Goal: Task Accomplishment & Management: Manage account settings

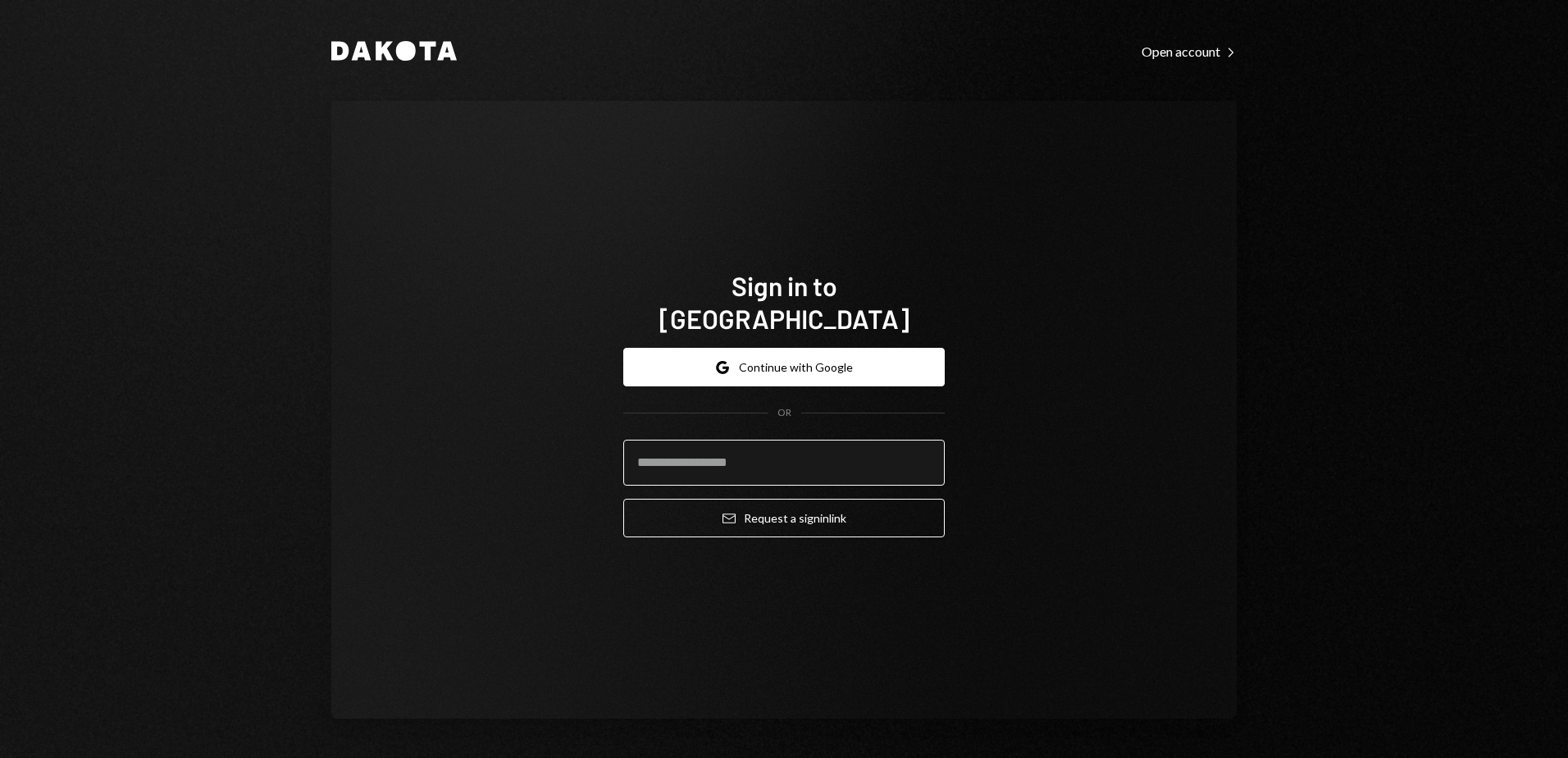
click at [707, 448] on input "email" at bounding box center [784, 462] width 322 height 46
type input "**********"
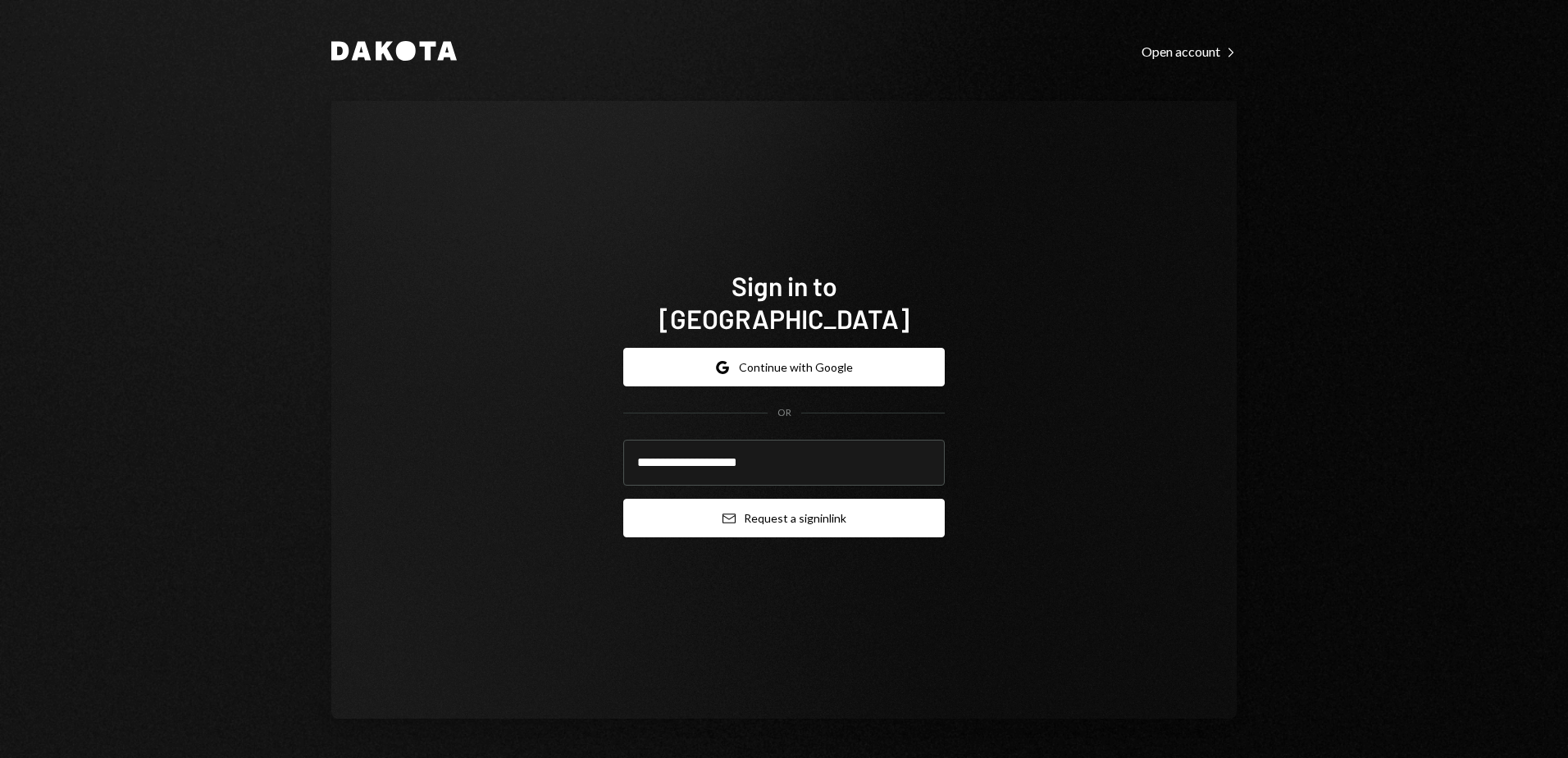
click at [781, 499] on button "Email Request a sign in link" at bounding box center [784, 517] width 322 height 38
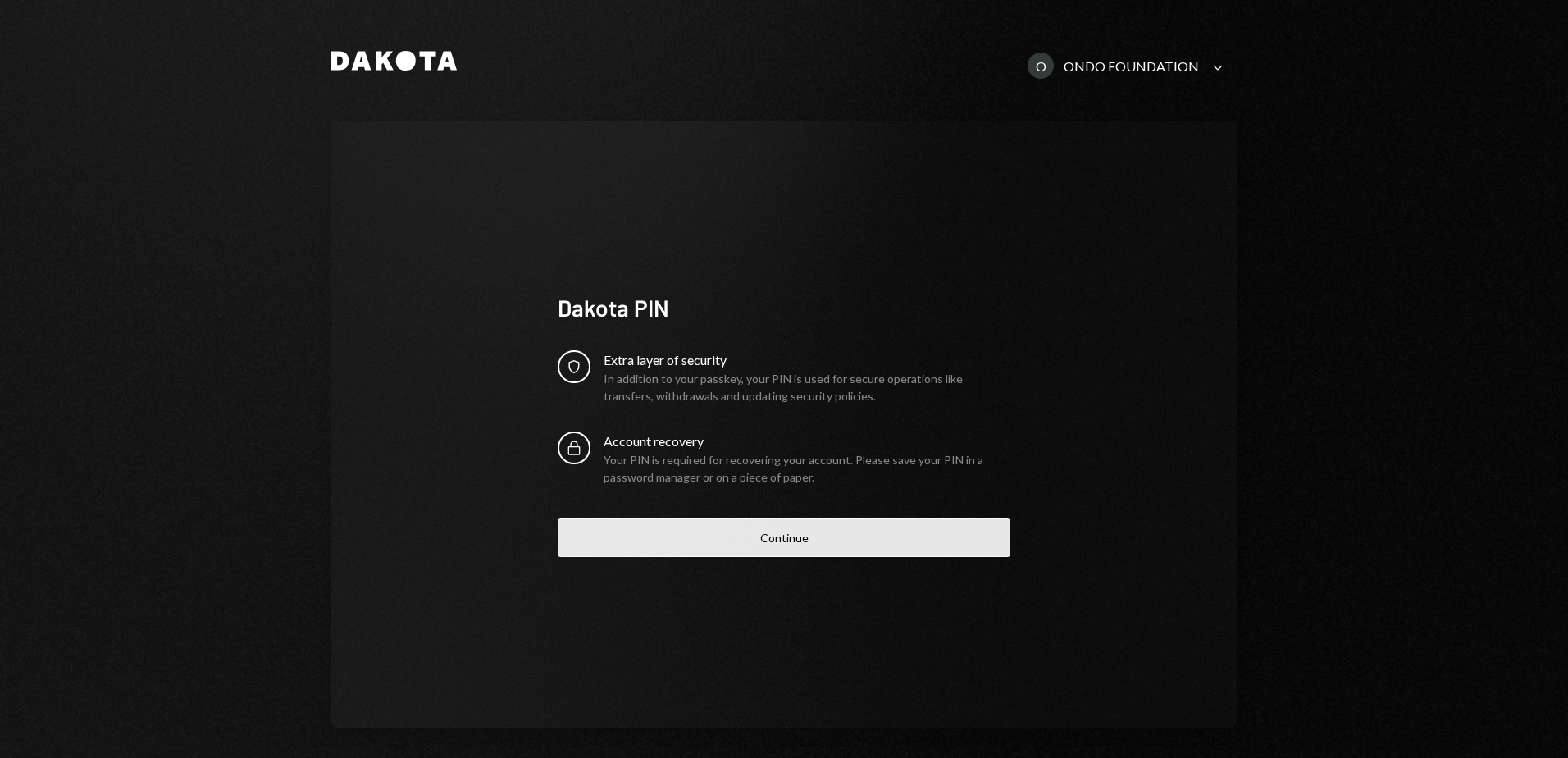
click at [765, 554] on button "Continue" at bounding box center [784, 537] width 453 height 38
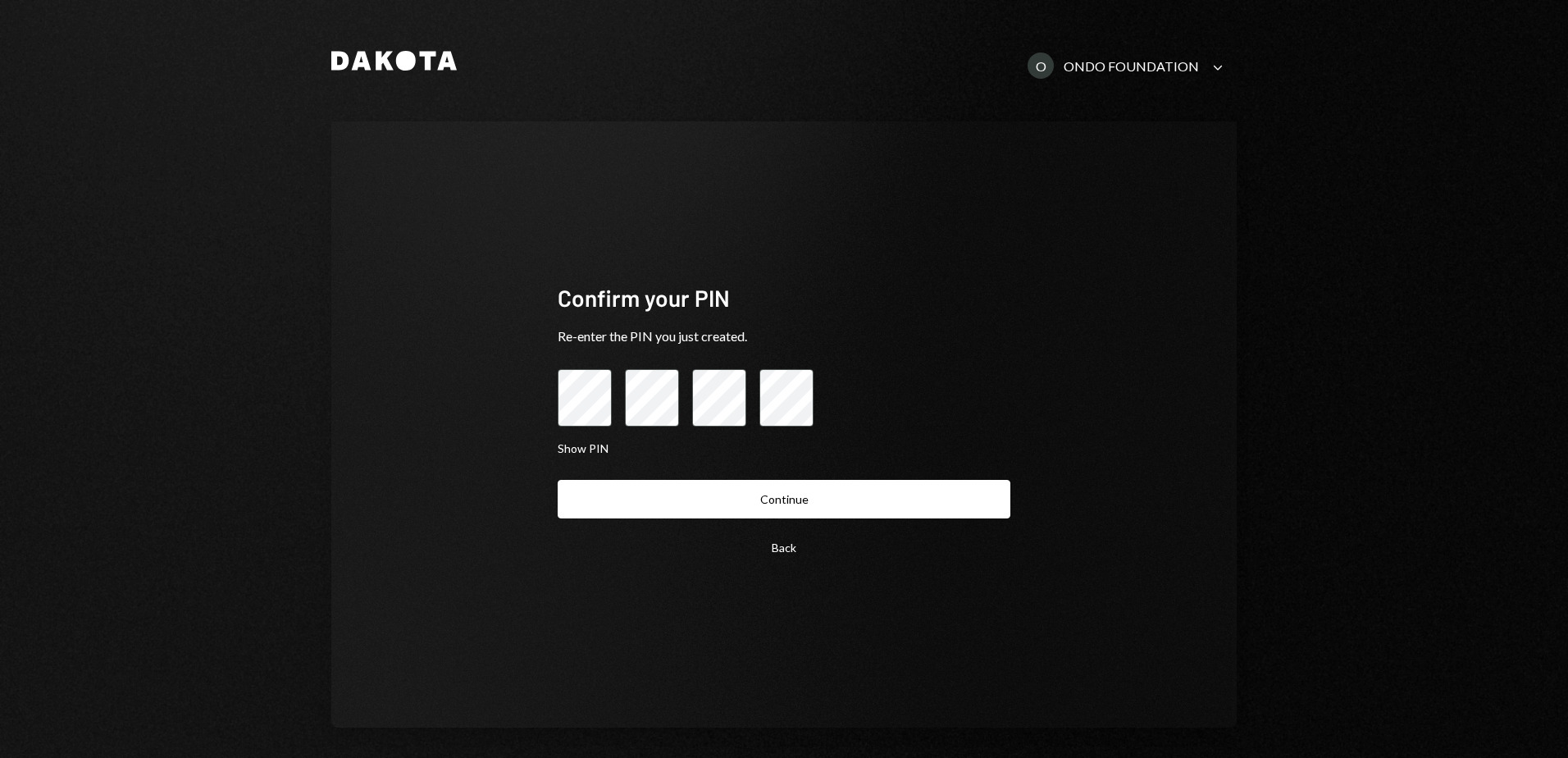
click at [769, 554] on button "Back" at bounding box center [784, 547] width 453 height 38
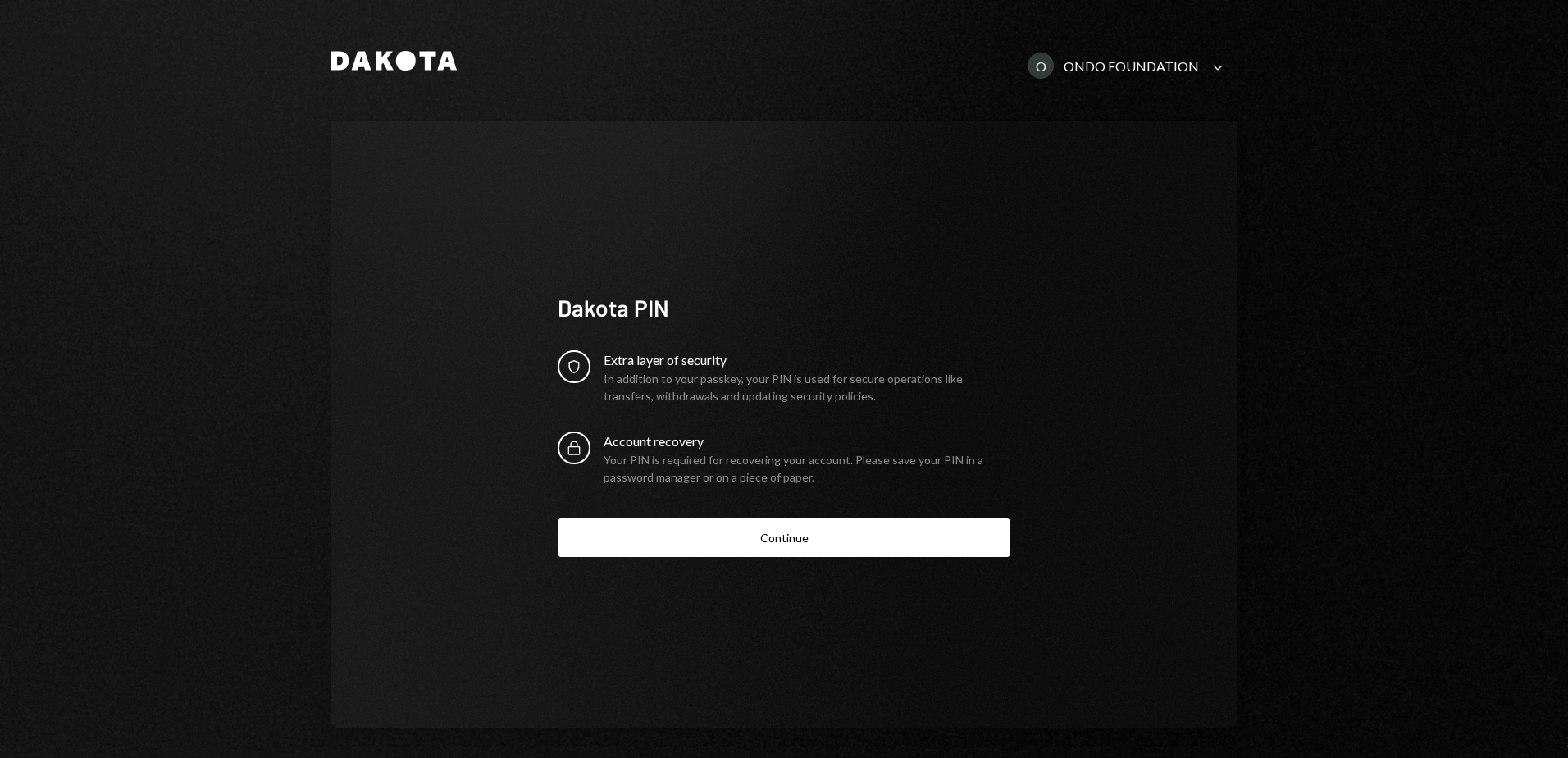
click at [1114, 66] on div "ONDO FOUNDATION" at bounding box center [1131, 65] width 135 height 16
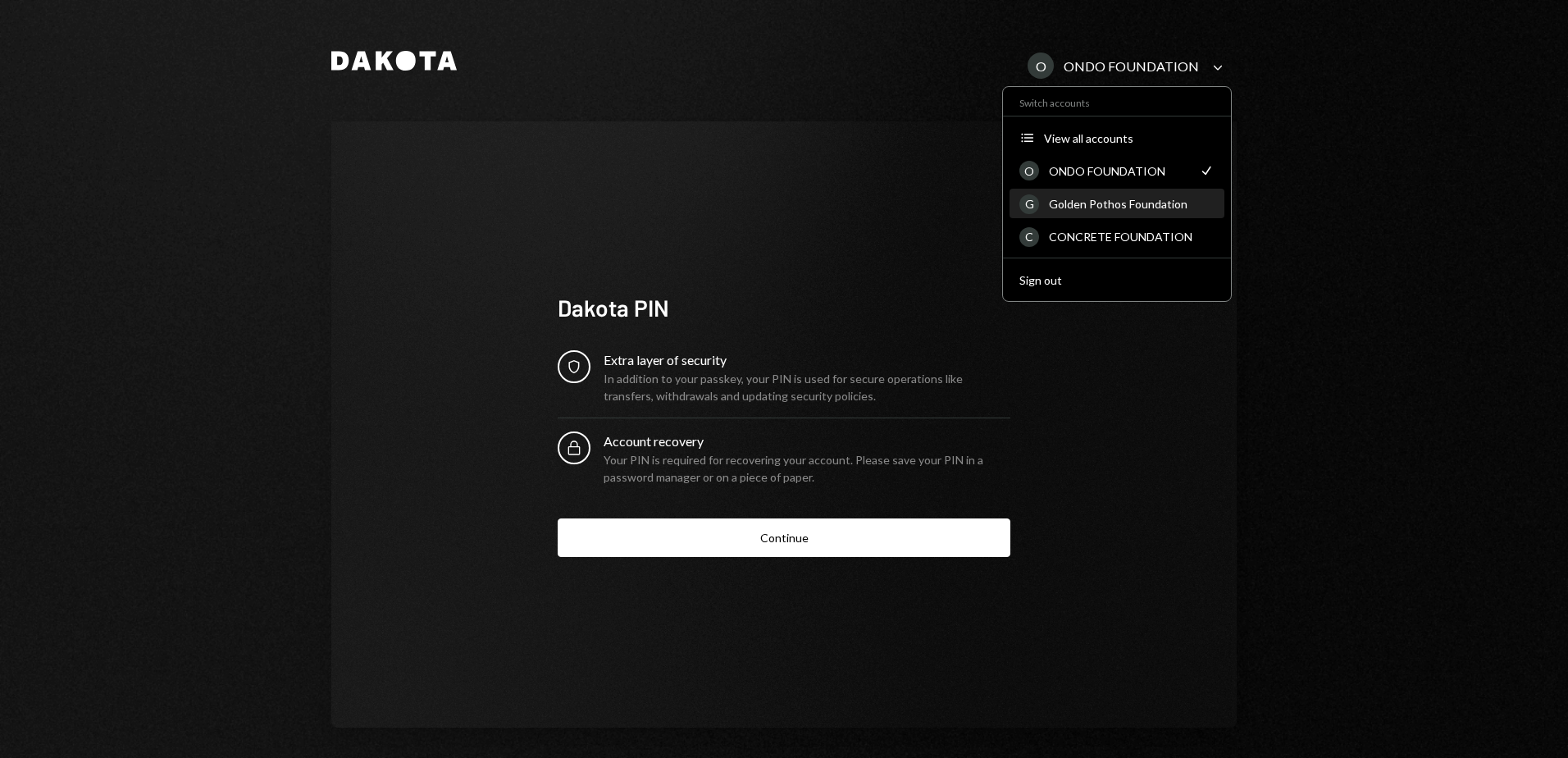
click at [1093, 204] on div "Golden Pothos Foundation" at bounding box center [1132, 203] width 166 height 14
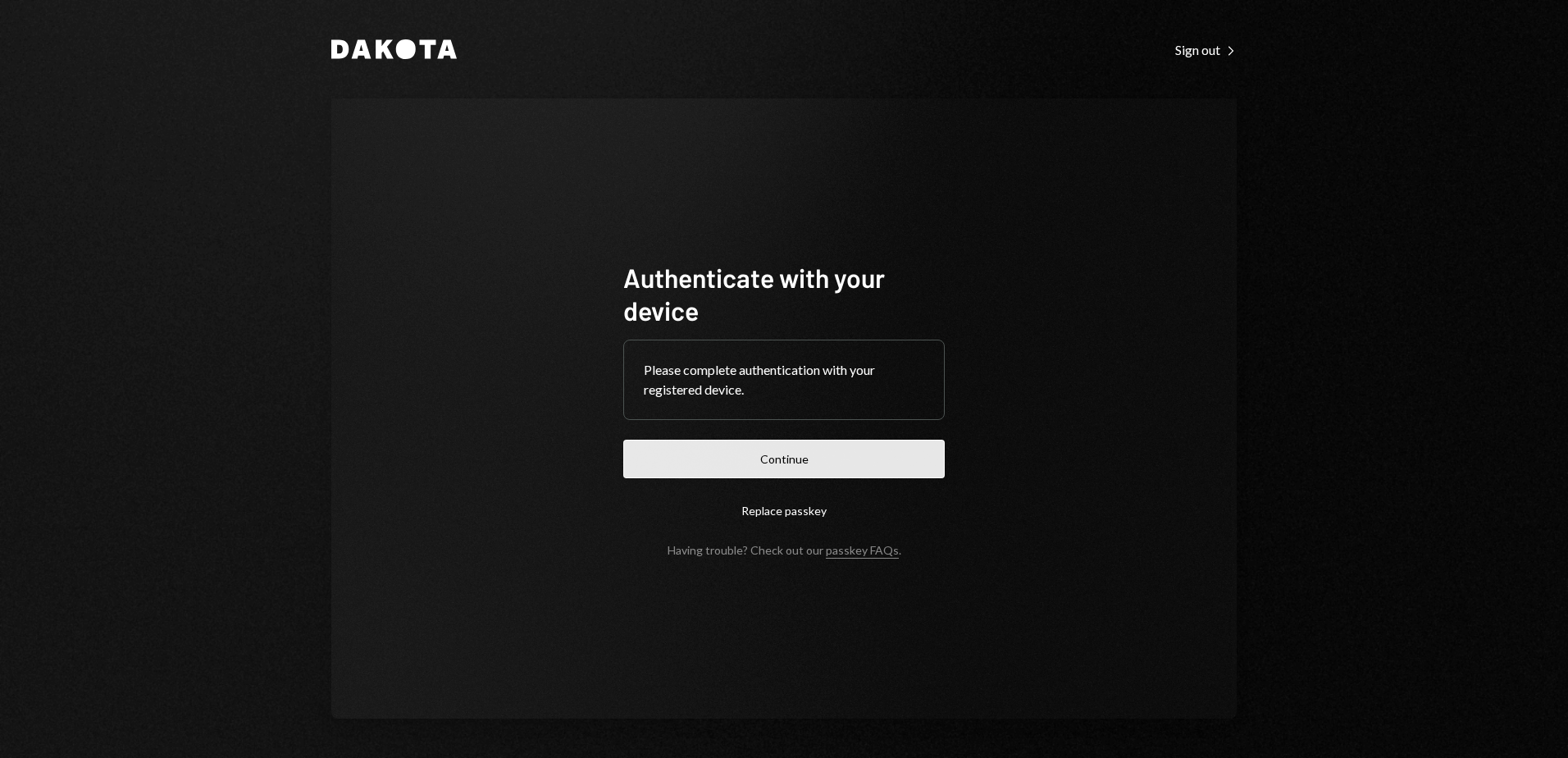
click at [788, 461] on button "Continue" at bounding box center [784, 459] width 322 height 38
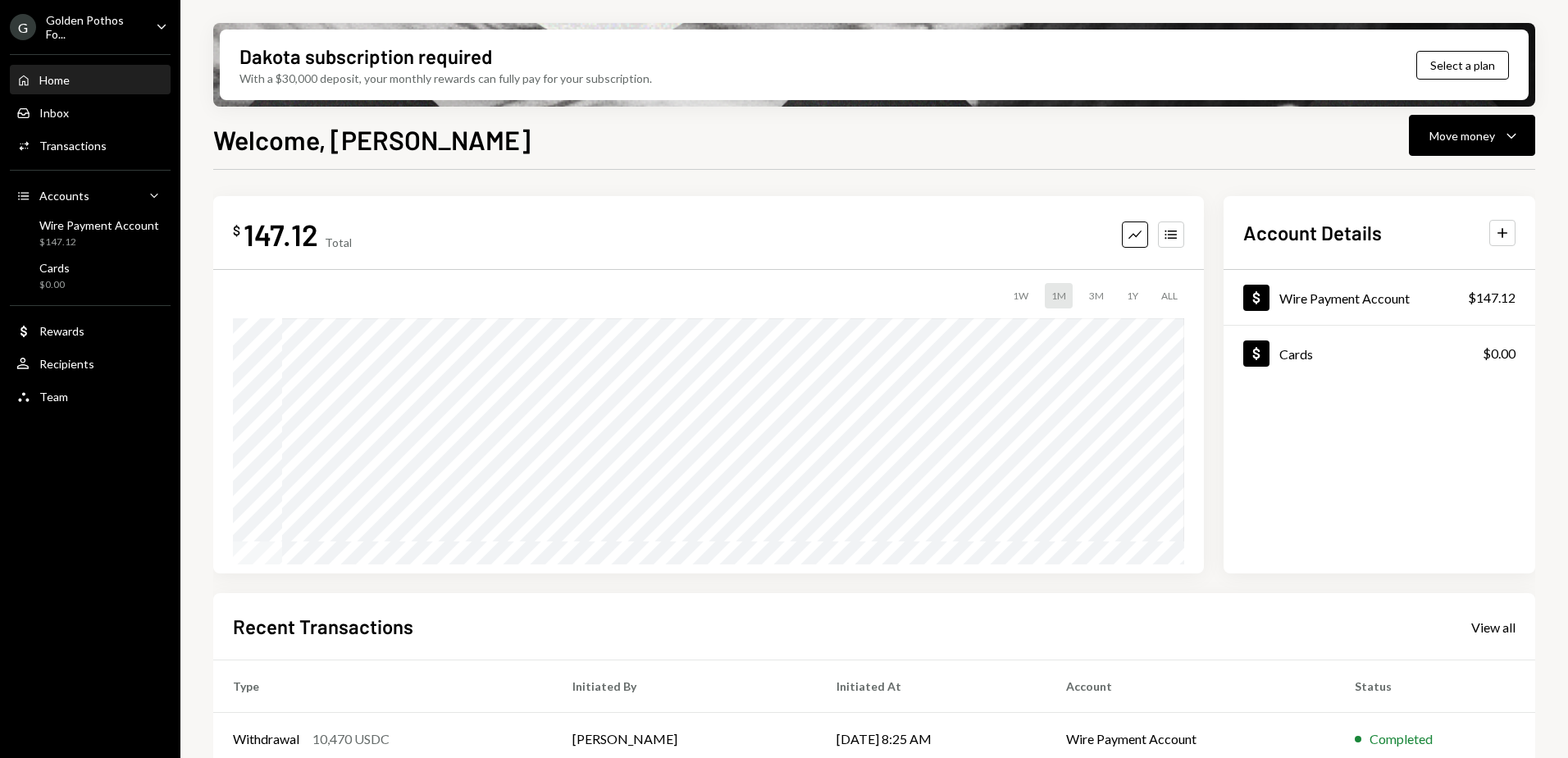
click at [78, 13] on div "G Golden Pothos Fo..." at bounding box center [76, 27] width 133 height 28
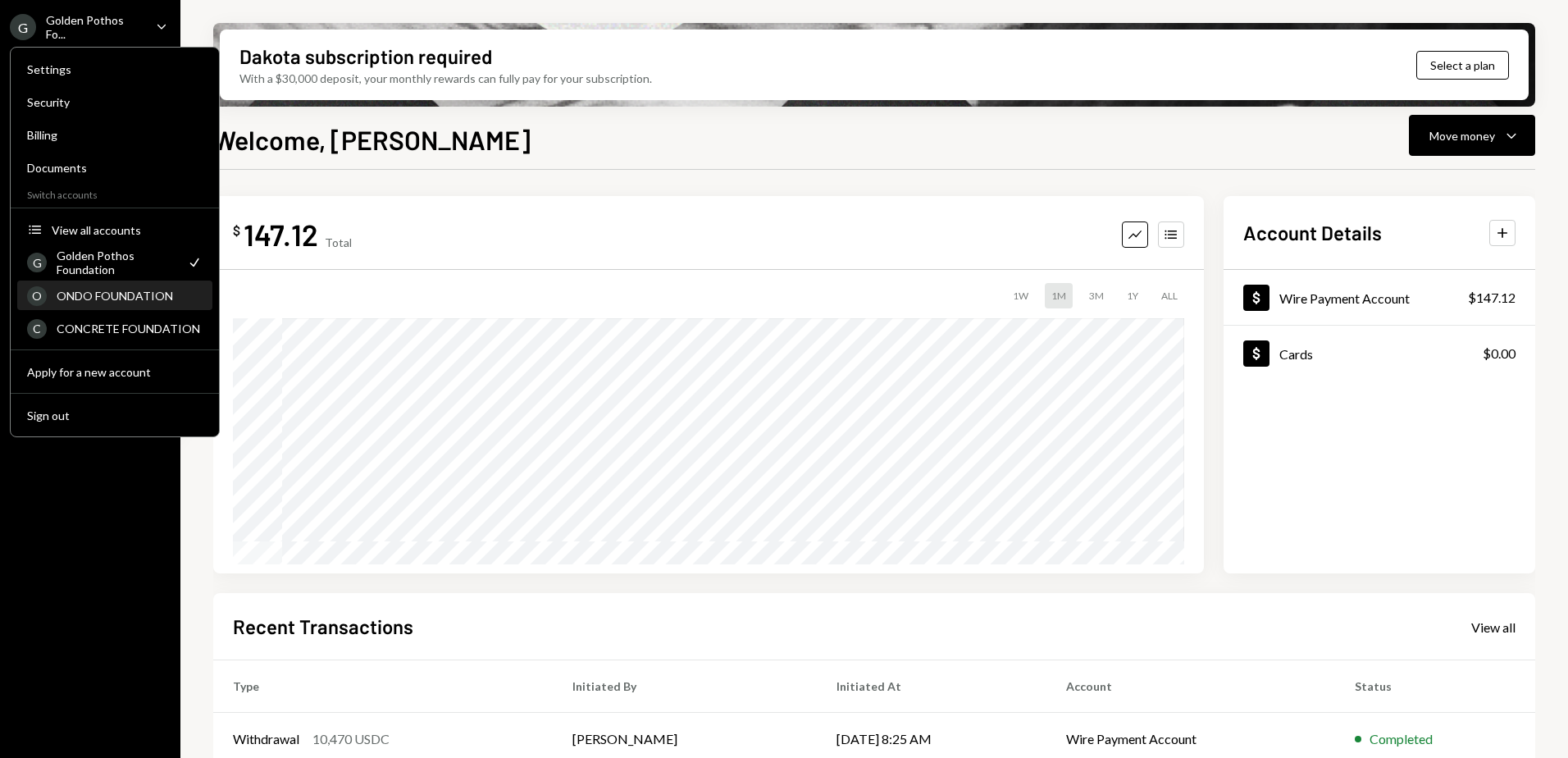
click at [105, 298] on div "ONDO FOUNDATION" at bounding box center [130, 296] width 146 height 14
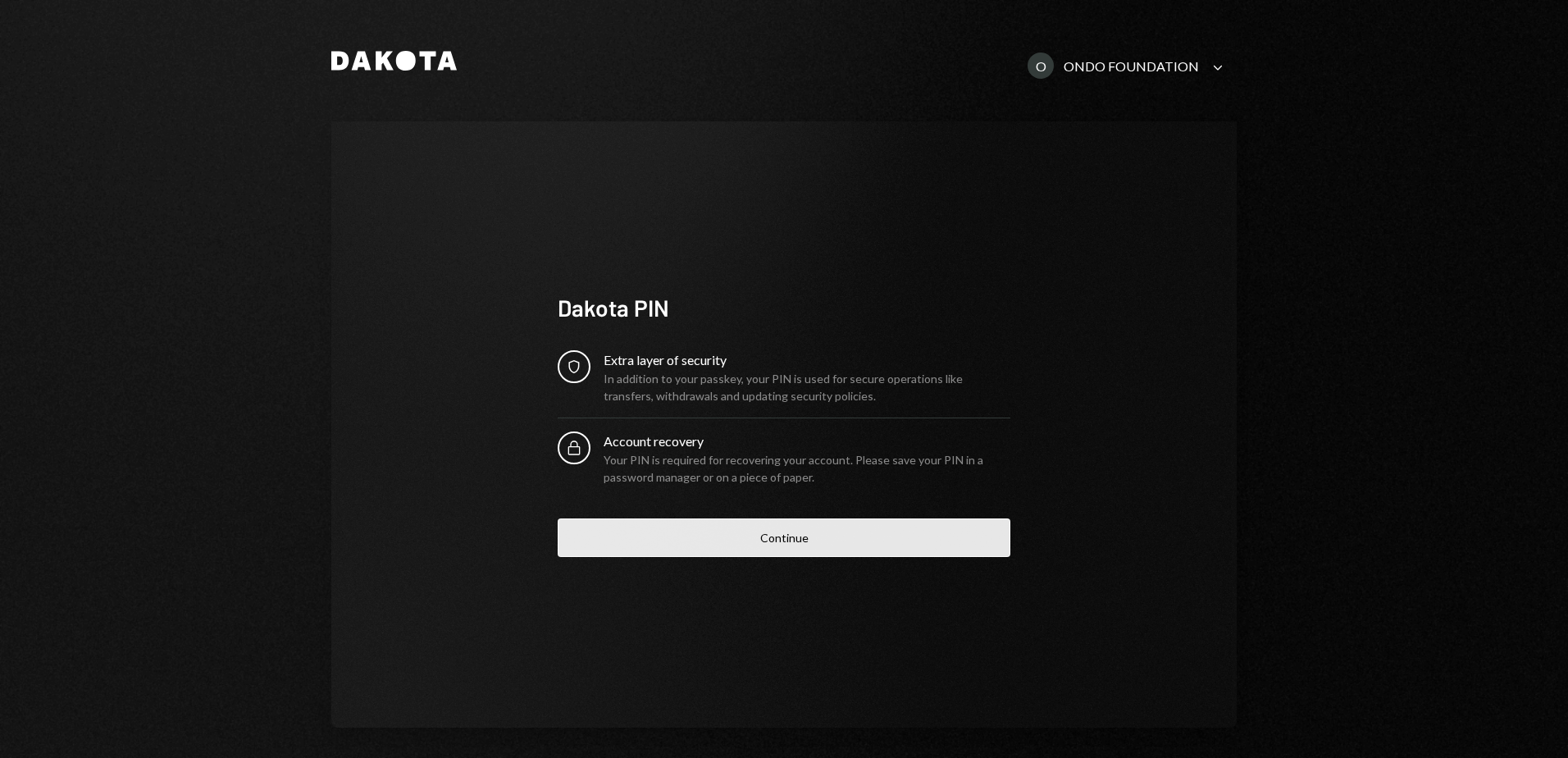
click at [776, 533] on button "Continue" at bounding box center [784, 537] width 453 height 38
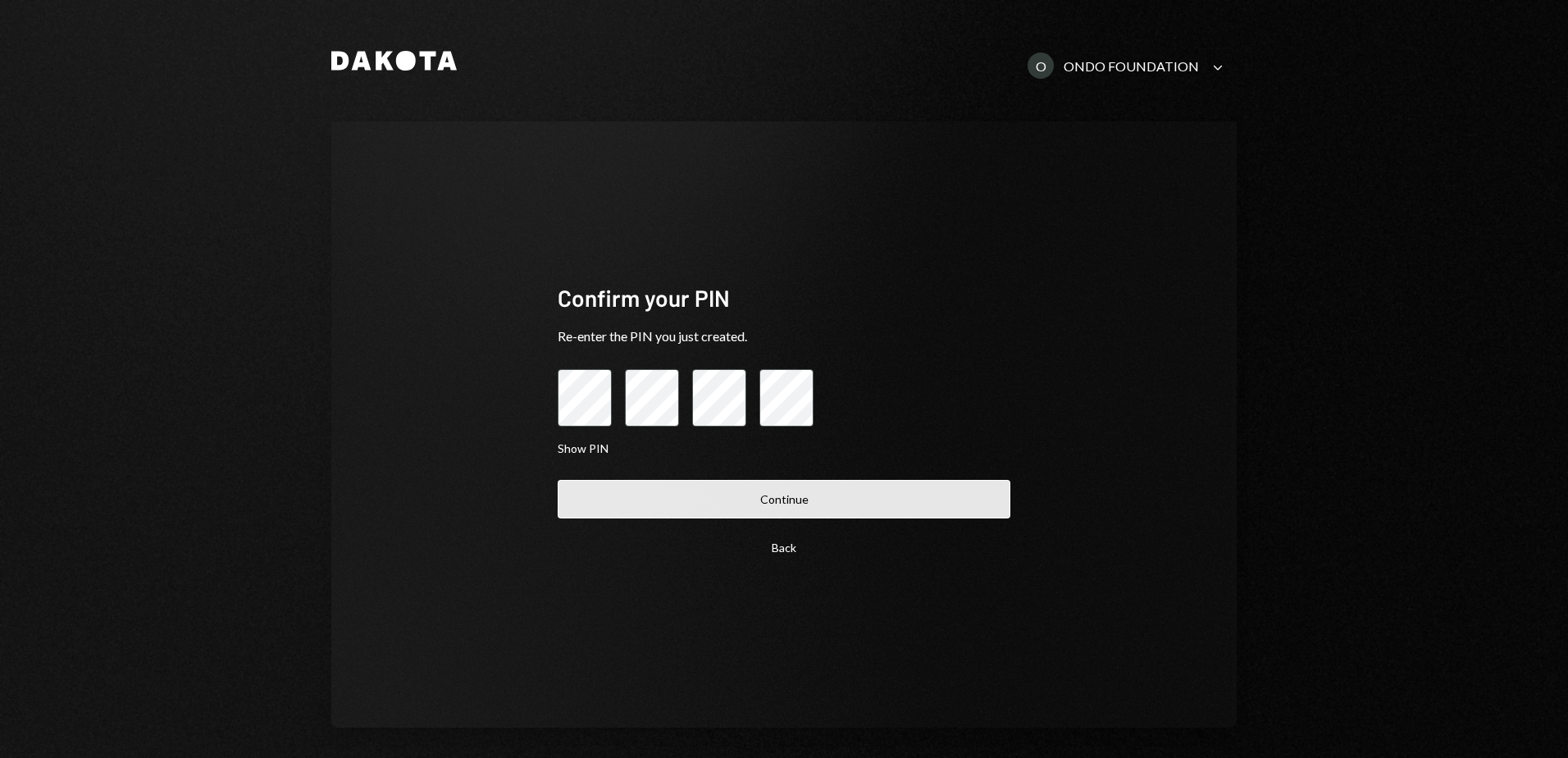
click at [786, 502] on button "Continue" at bounding box center [784, 499] width 453 height 38
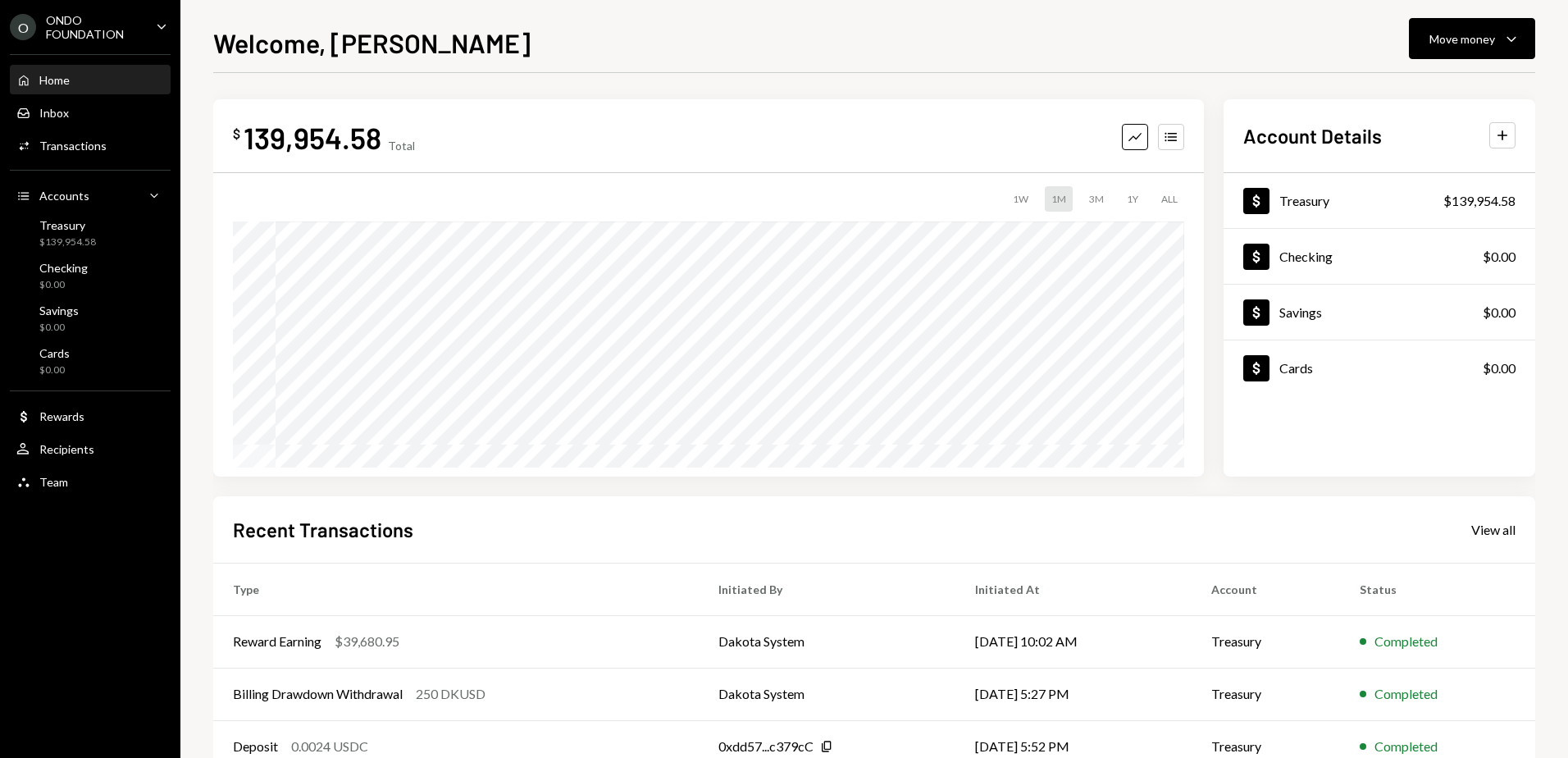
click at [72, 27] on div "ONDO FOUNDATION" at bounding box center [94, 27] width 97 height 28
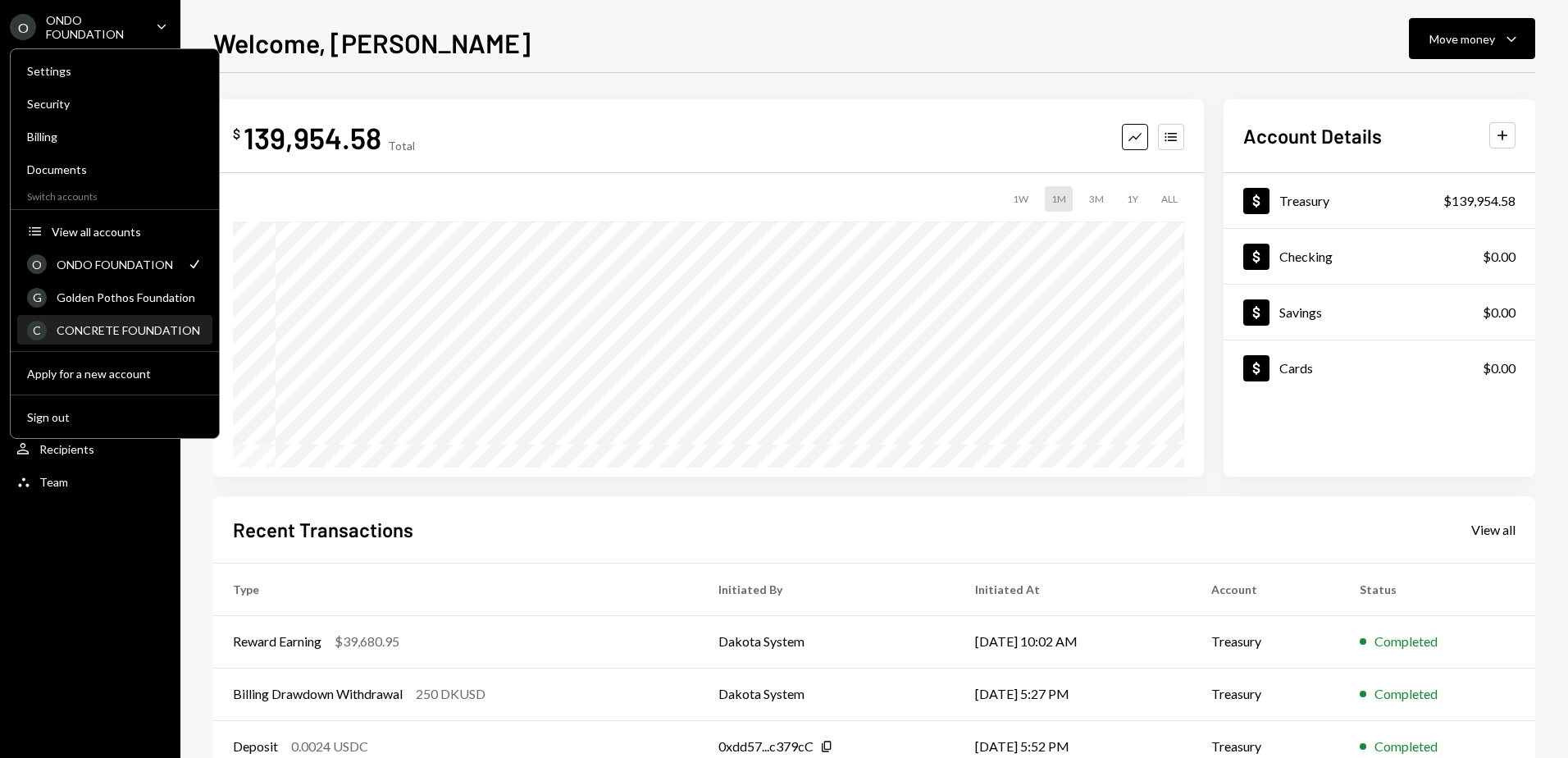
click at [101, 329] on div "CONCRETE FOUNDATION" at bounding box center [130, 330] width 146 height 14
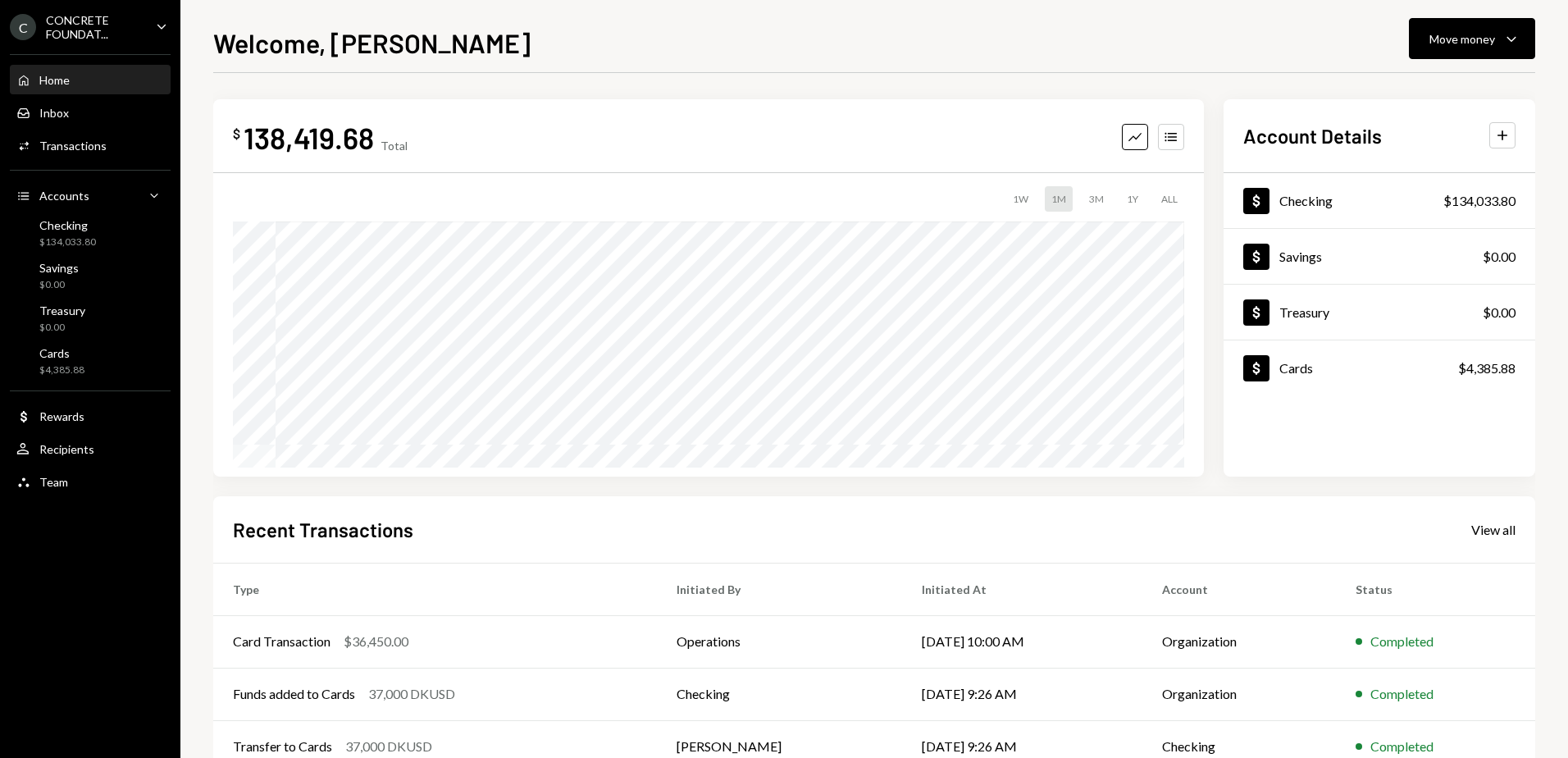
click at [111, 30] on div "CONCRETE FOUNDAT..." at bounding box center [94, 27] width 97 height 28
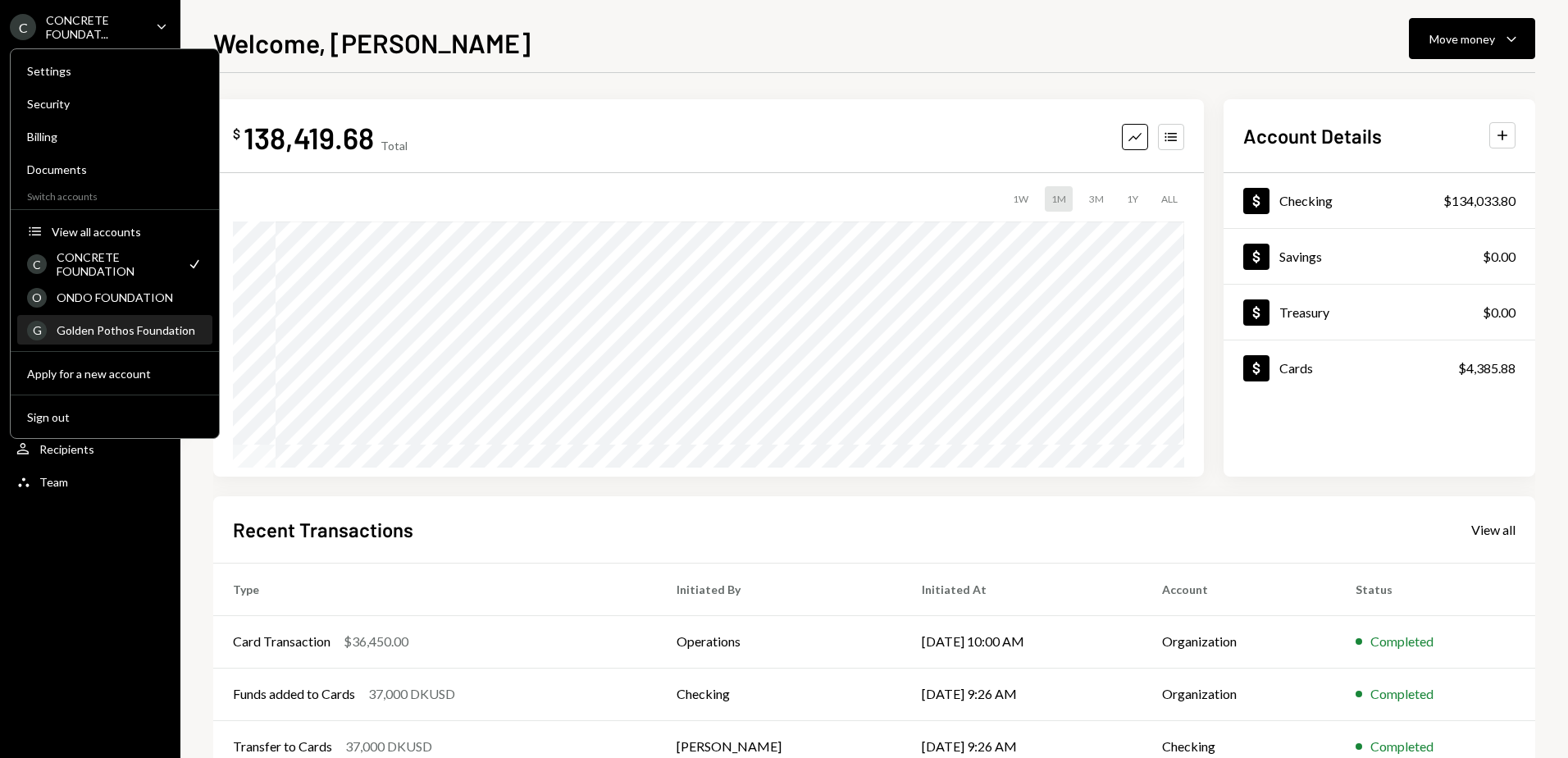
click at [95, 330] on div "Golden Pothos Foundation" at bounding box center [130, 330] width 146 height 14
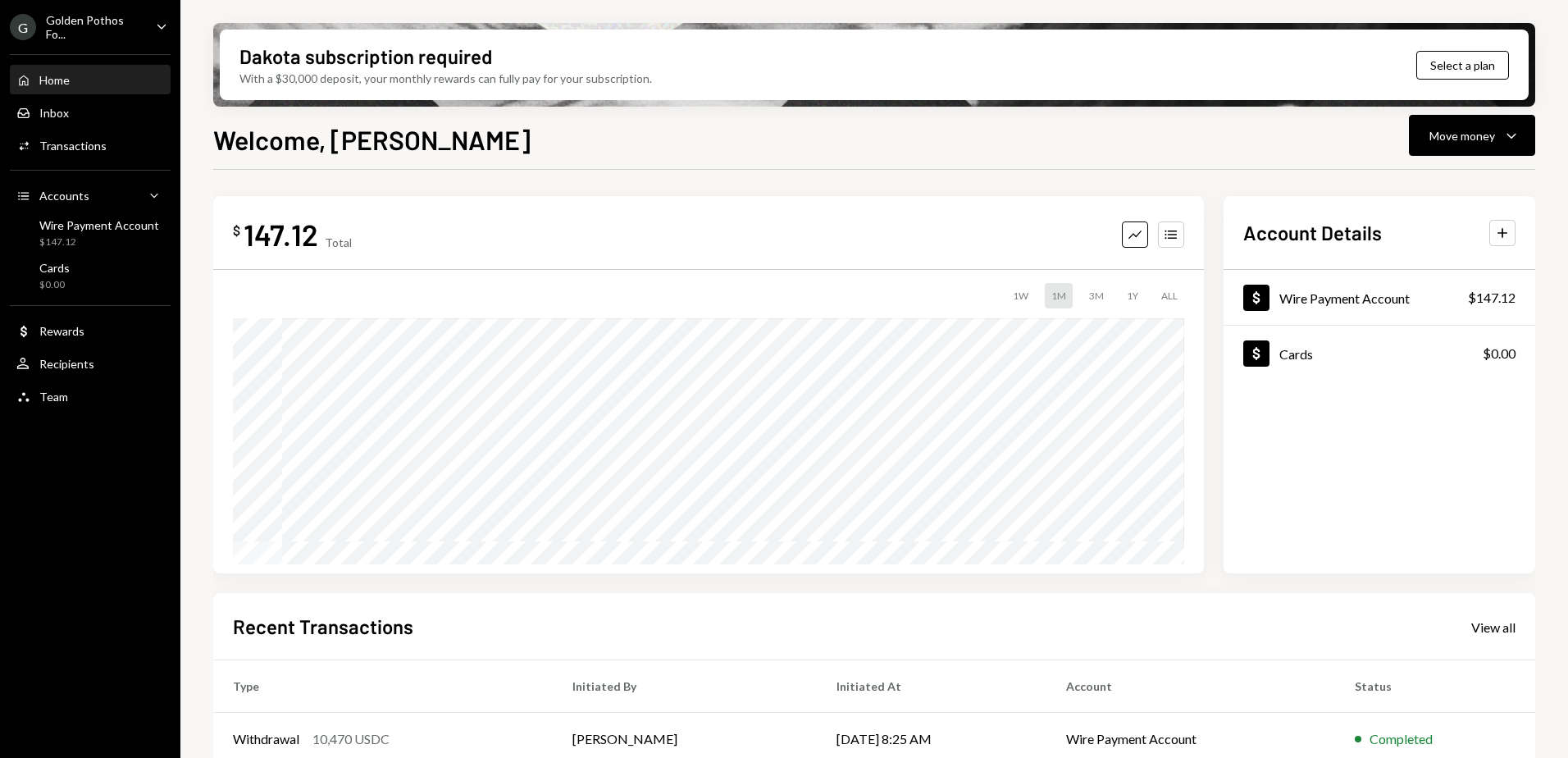
click at [89, 32] on div "Golden Pothos Fo..." at bounding box center [94, 27] width 97 height 28
click at [592, 147] on div "Welcome, [PERSON_NAME] Move money Caret Down" at bounding box center [874, 137] width 1322 height 36
